Goal: Navigation & Orientation: Find specific page/section

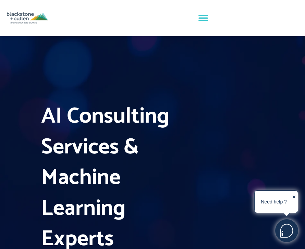
click at [204, 17] on icon "Menu Toggle" at bounding box center [203, 18] width 10 height 10
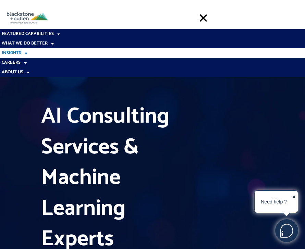
click at [42, 48] on link "Insights" at bounding box center [152, 53] width 305 height 10
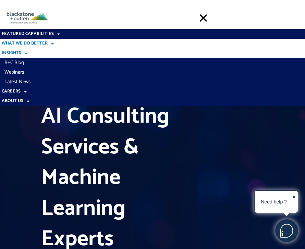
click at [39, 42] on link "What We Do Better" at bounding box center [152, 44] width 305 height 10
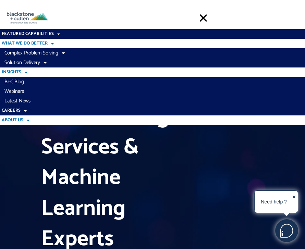
click at [27, 119] on span at bounding box center [26, 120] width 6 height 11
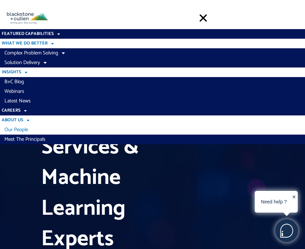
click at [28, 129] on link "Our People" at bounding box center [152, 130] width 305 height 10
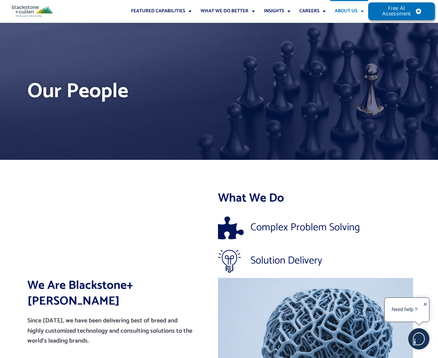
click at [304, 10] on link "About Us" at bounding box center [349, 11] width 38 height 23
click at [304, 27] on link "Our People" at bounding box center [353, 28] width 47 height 10
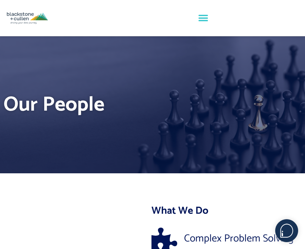
click at [205, 20] on icon "Menu Toggle" at bounding box center [203, 18] width 10 height 10
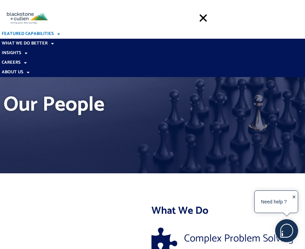
click at [54, 33] on span at bounding box center [57, 33] width 6 height 11
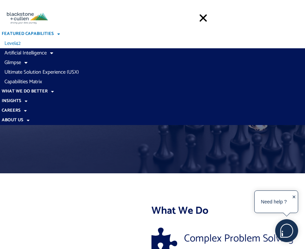
click at [21, 45] on link "Level42" at bounding box center [152, 44] width 305 height 10
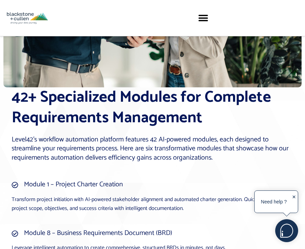
scroll to position [955, 0]
